Goal: Transaction & Acquisition: Purchase product/service

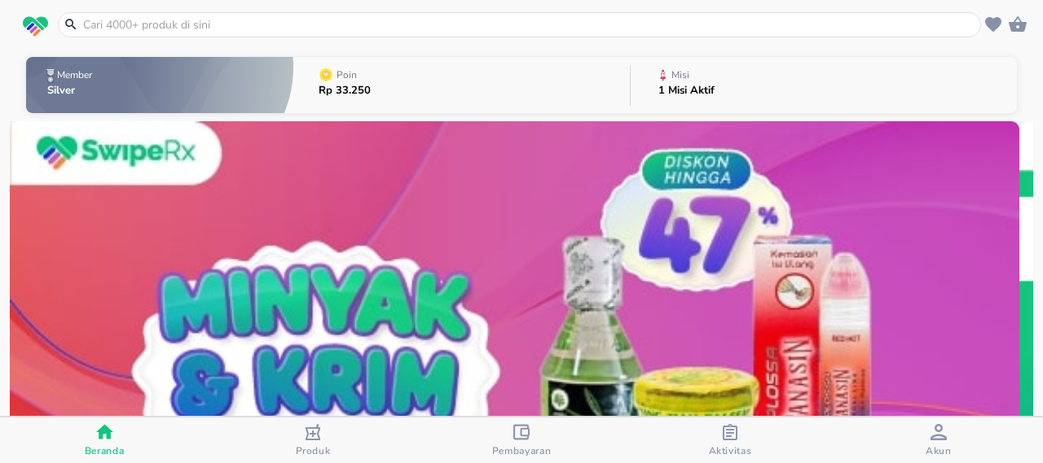
click at [439, 20] on input "text" at bounding box center [528, 24] width 895 height 17
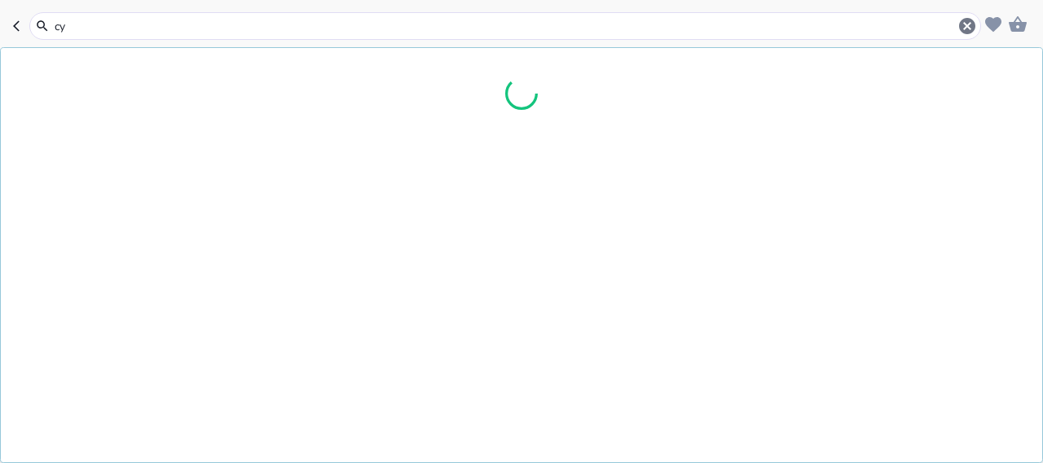
type input "c"
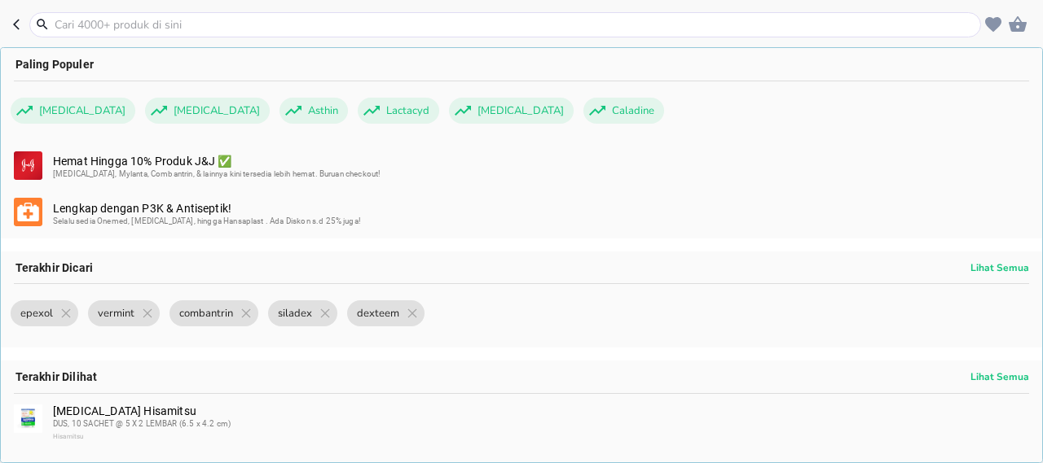
click at [9, 21] on header "Paling Populer [MEDICAL_DATA] [MEDICAL_DATA] Asthin Lactacyd [MEDICAL_DATA] Cal…" at bounding box center [521, 24] width 1043 height 49
click at [19, 24] on icon "button" at bounding box center [19, 24] width 13 height 13
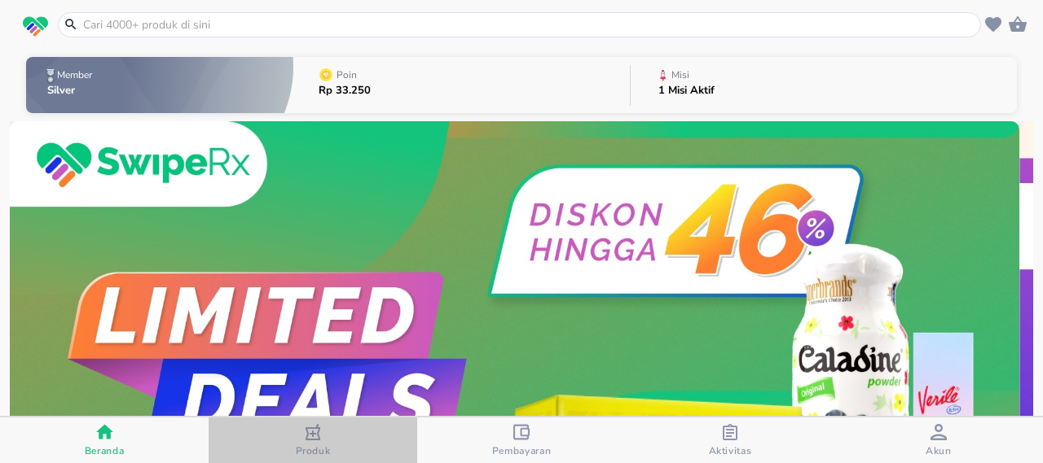
click at [315, 441] on div "button" at bounding box center [313, 434] width 16 height 20
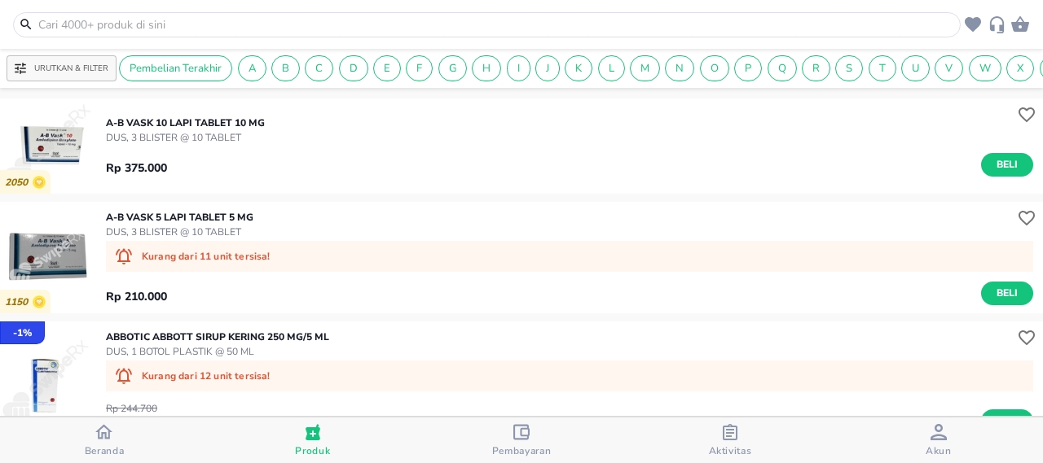
click at [241, 29] on input "text" at bounding box center [497, 24] width 920 height 17
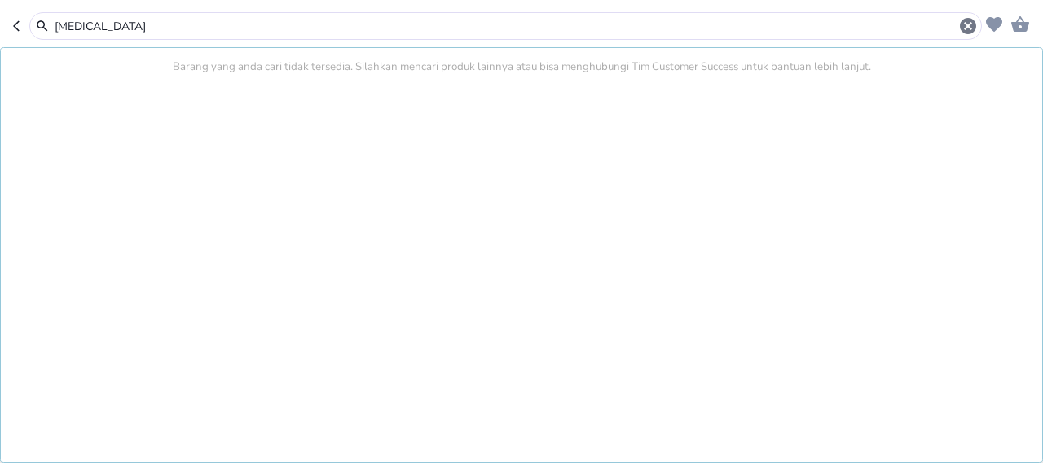
type input "[MEDICAL_DATA]"
click at [491, 22] on input "[MEDICAL_DATA]" at bounding box center [505, 26] width 905 height 17
click at [970, 33] on icon "button" at bounding box center [967, 26] width 16 height 16
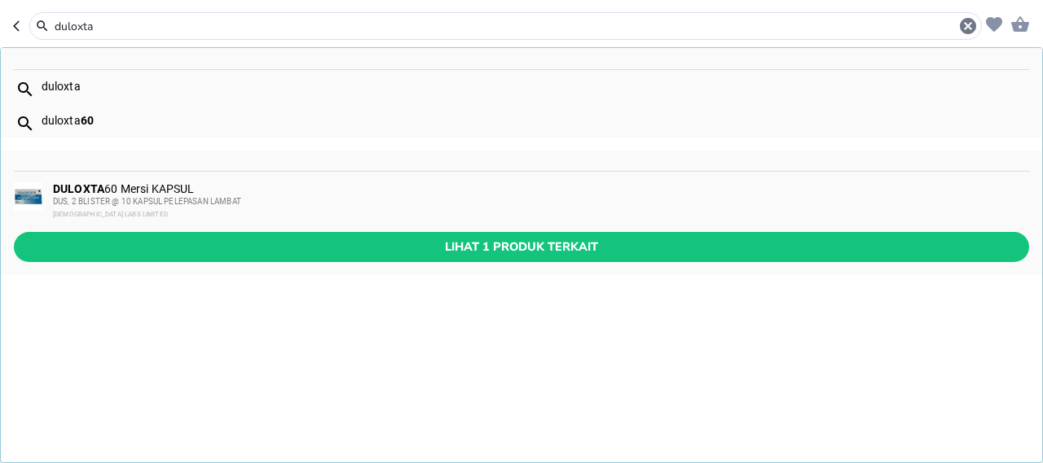
type input "duloxta"
click at [469, 231] on div "DULOXTA 60 Mersi KAPSUL DUS, 2 BLISTER @ 10 KAPSUL PELEPASAN LAMBAT [DEMOGRAPHI…" at bounding box center [521, 202] width 1041 height 60
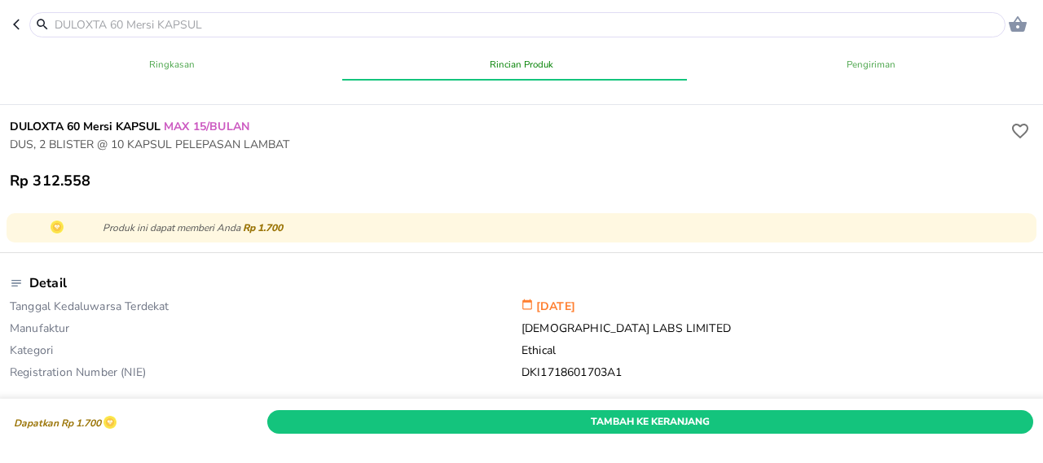
scroll to position [104, 0]
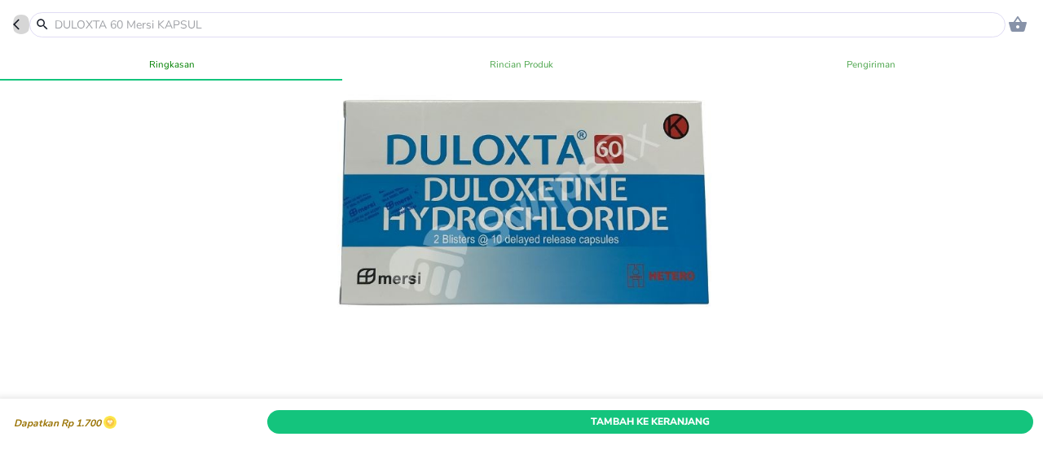
click at [13, 24] on icon "button" at bounding box center [16, 25] width 7 height 11
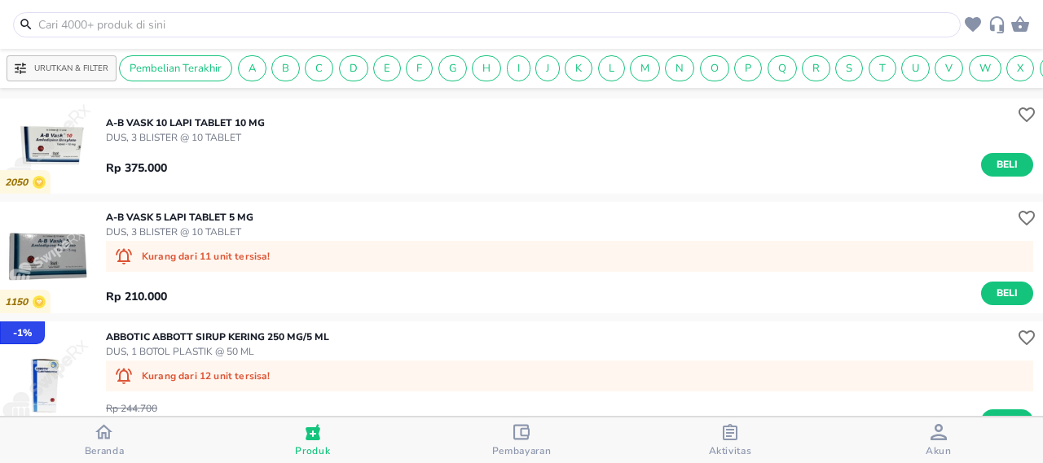
click at [244, 28] on input "text" at bounding box center [497, 24] width 920 height 17
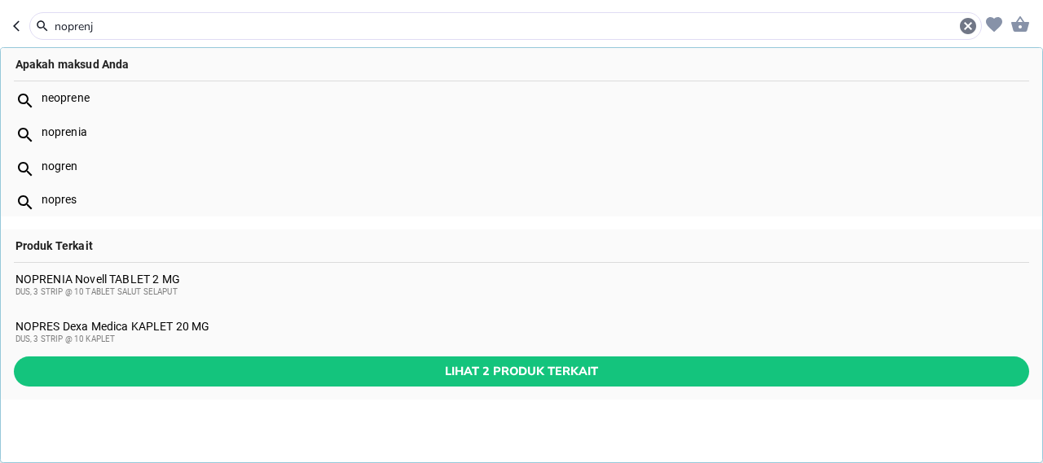
type input "nopren"
